Goal: Understand process/instructions: Learn about a topic

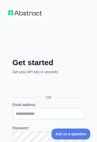
scroll to position [3, 0]
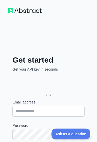
click at [22, 81] on div "Sign in with Google. Opens in new tab" at bounding box center [50, 82] width 77 height 11
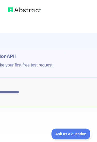
type textarea "**********"
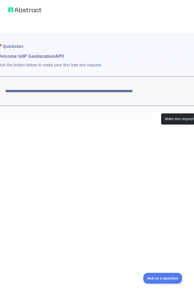
click at [97, 94] on textarea "**********" at bounding box center [97, 90] width 201 height 29
click at [97, 121] on button "Make test request" at bounding box center [179, 119] width 36 height 12
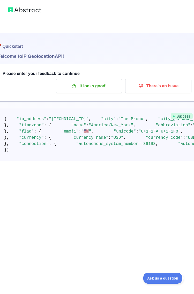
scroll to position [21, 0]
click at [97, 141] on pre "{ "ip_address" : "[TECHNICAL_ID]" , "city" : "[GEOGRAPHIC_DATA]" , "city_geonam…" at bounding box center [96, 134] width 201 height 53
copy code "73.8616 , "latitude" : 40.847 ,"
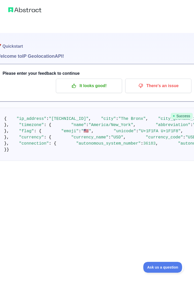
scroll to position [0, 0]
click at [97, 85] on p "It looks good!" at bounding box center [89, 86] width 58 height 9
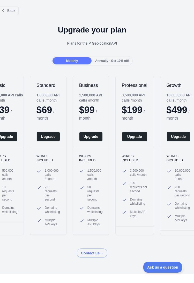
scroll to position [0, 5]
click at [97, 61] on span "Annually - Get 10% off!" at bounding box center [112, 61] width 34 height 4
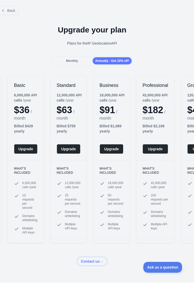
click at [97, 141] on span at bounding box center [92, 261] width 30 height 9
